Goal: Check status: Check status

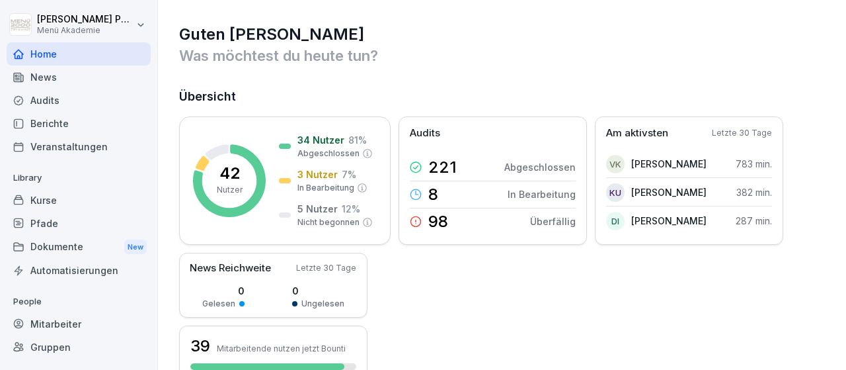
click at [48, 331] on div "Mitarbeiter" at bounding box center [79, 323] width 144 height 23
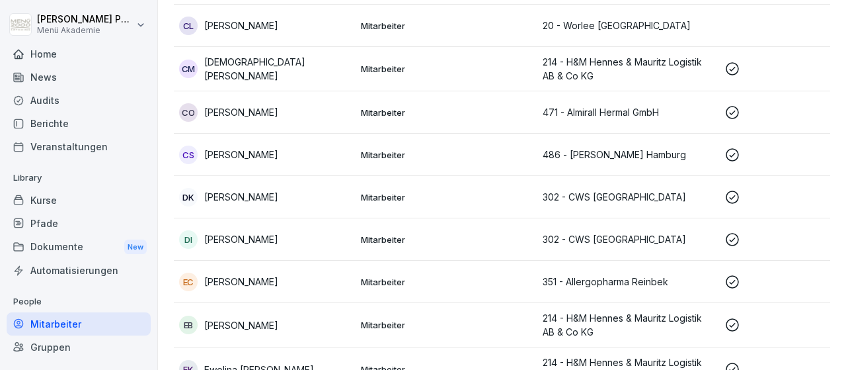
click at [434, 336] on td "Mitarbeiter" at bounding box center [447, 325] width 182 height 44
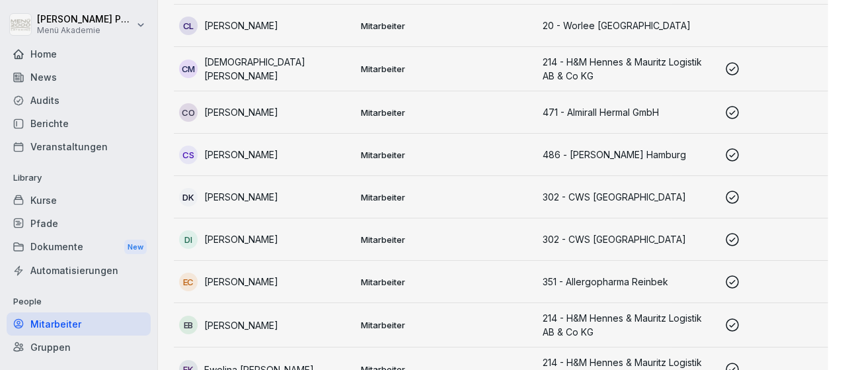
scroll to position [444, 0]
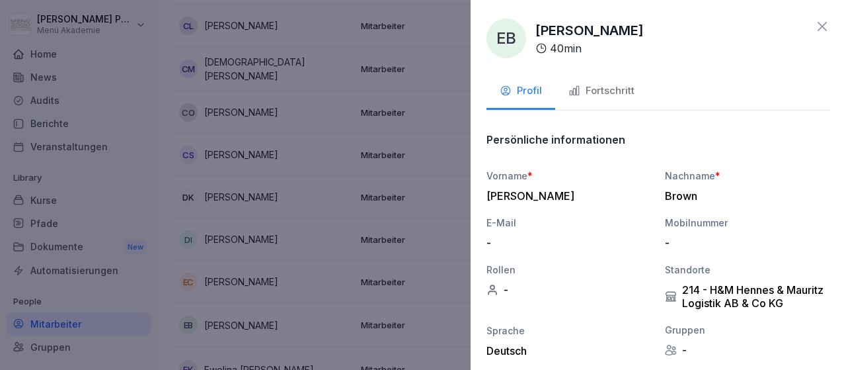
click at [615, 91] on div "Fortschritt" at bounding box center [602, 90] width 66 height 15
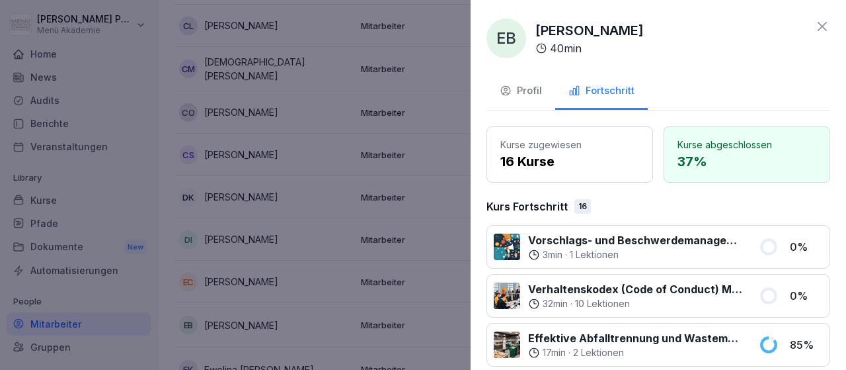
click at [790, 76] on div "Profil Fortschritt" at bounding box center [659, 92] width 344 height 36
click at [824, 26] on icon at bounding box center [823, 27] width 16 height 16
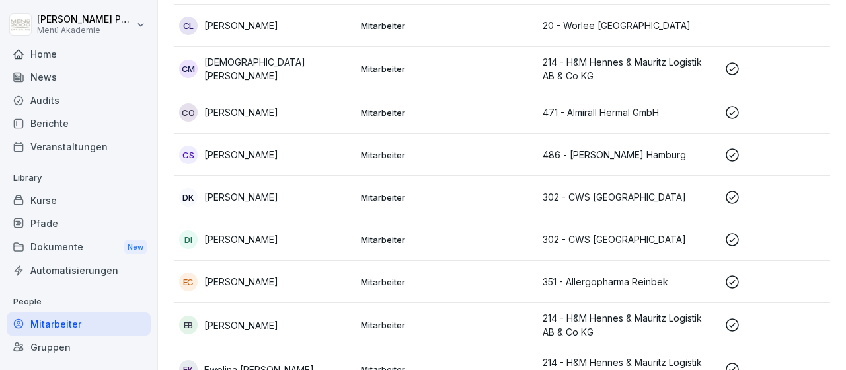
click at [440, 157] on td "Mitarbeiter" at bounding box center [447, 155] width 182 height 42
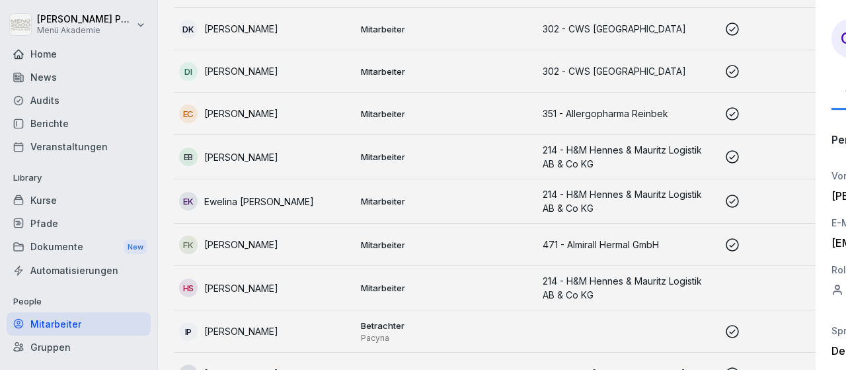
click at [440, 158] on div at bounding box center [423, 185] width 846 height 370
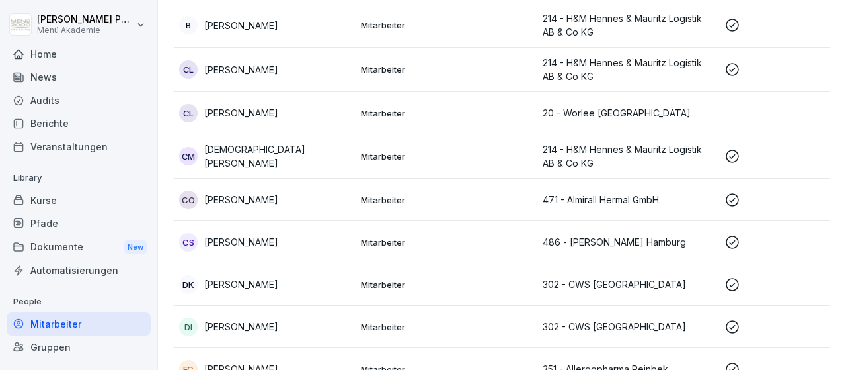
scroll to position [354, 0]
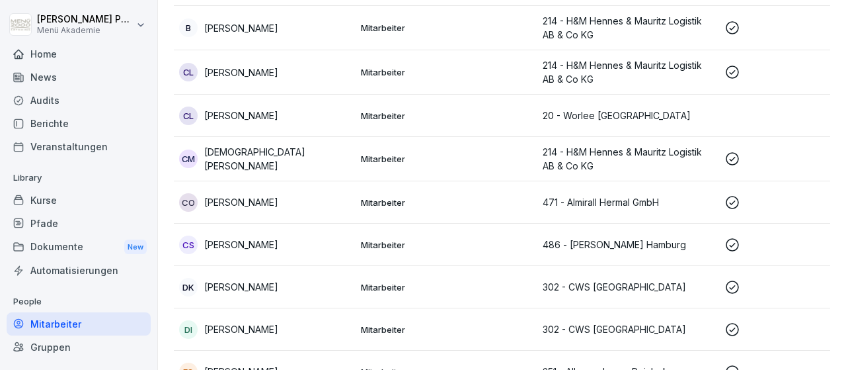
click at [400, 150] on td "Mitarbeiter" at bounding box center [447, 159] width 182 height 44
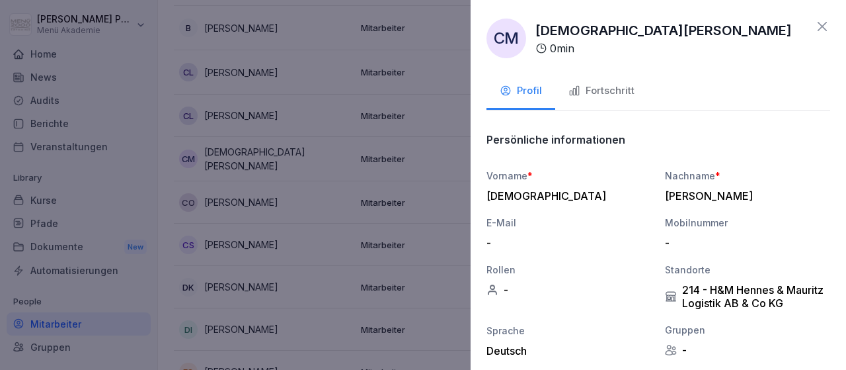
click at [592, 93] on div "Fortschritt" at bounding box center [602, 90] width 66 height 15
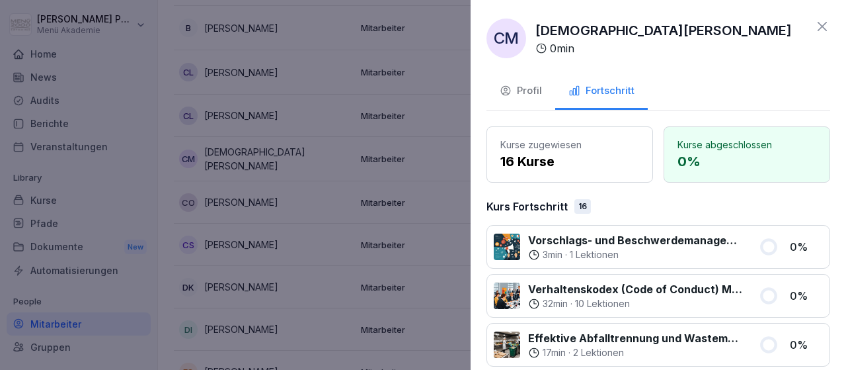
click at [822, 28] on icon at bounding box center [823, 27] width 16 height 16
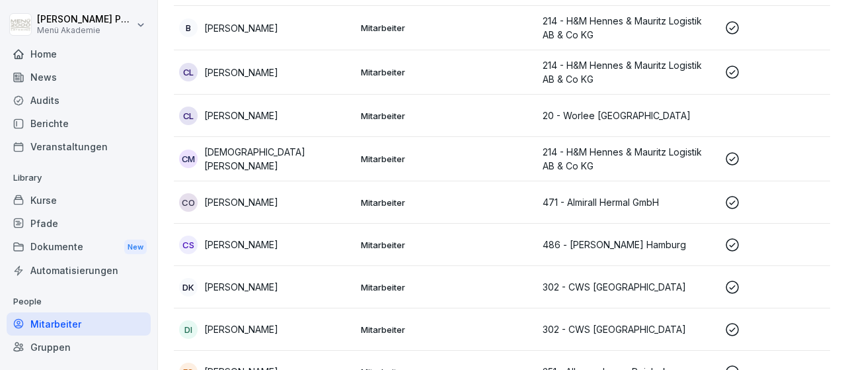
click at [616, 145] on p "214 - H&M Hennes & Mauritz Logistik AB & Co KG" at bounding box center [628, 159] width 171 height 28
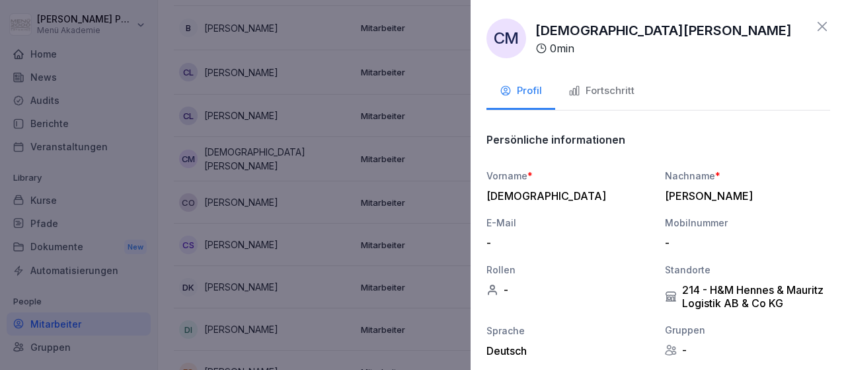
click at [634, 93] on div "Fortschritt" at bounding box center [602, 90] width 66 height 15
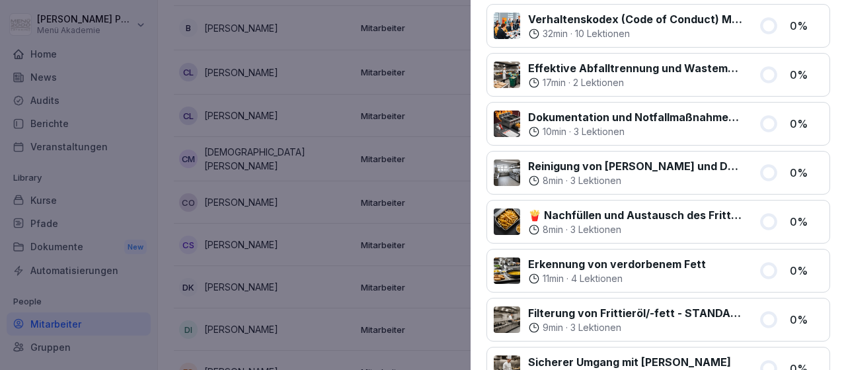
scroll to position [0, 0]
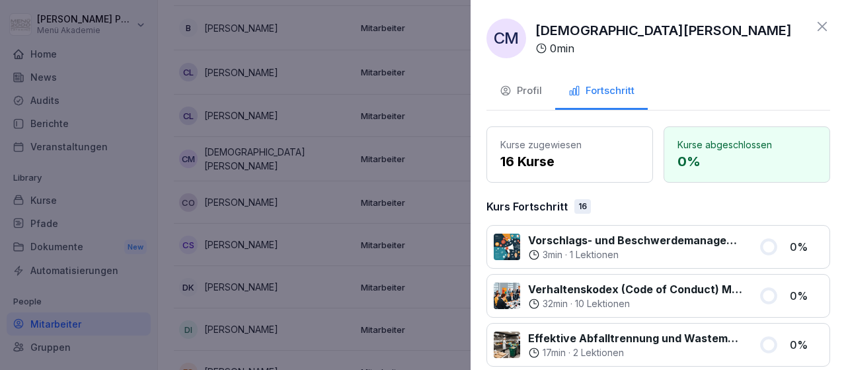
click at [818, 30] on icon at bounding box center [822, 26] width 9 height 9
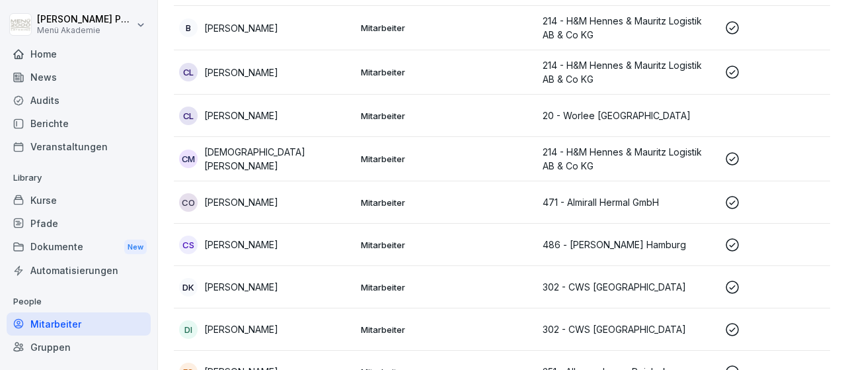
scroll to position [354, 0]
